Goal: Transaction & Acquisition: Purchase product/service

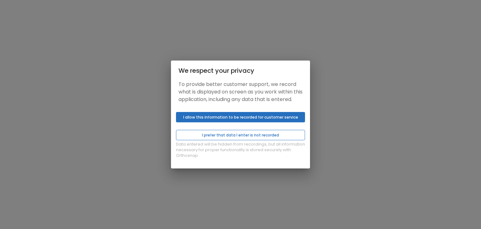
click at [245, 140] on button "I prefer that data I enter is not recorded" at bounding box center [240, 135] width 129 height 10
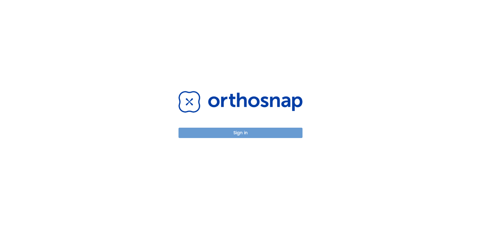
click at [249, 135] on button "Sign in" at bounding box center [241, 133] width 124 height 10
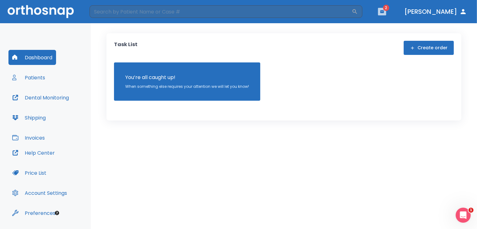
click at [387, 11] on button "button" at bounding box center [382, 12] width 8 height 8
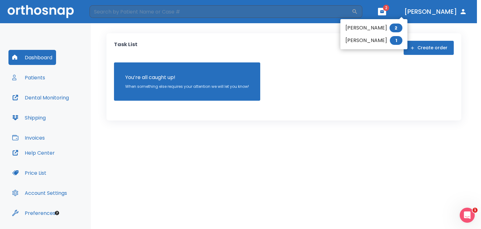
click at [383, 38] on li "[PERSON_NAME] 1" at bounding box center [374, 40] width 67 height 13
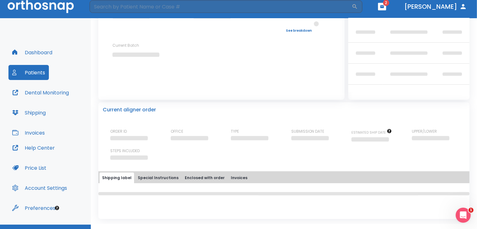
scroll to position [18, 0]
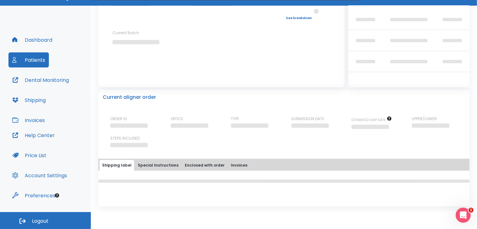
click at [29, 37] on button "Dashboard" at bounding box center [32, 39] width 48 height 15
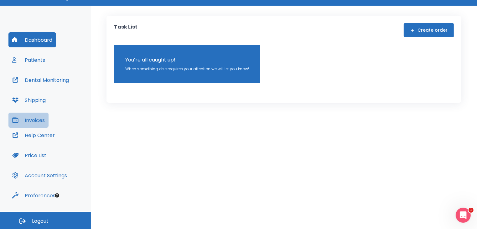
click at [35, 121] on button "Invoices" at bounding box center [28, 120] width 40 height 15
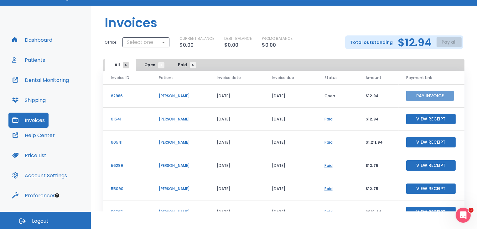
click at [421, 97] on button "Pay Invoice" at bounding box center [431, 96] width 48 height 10
